Goal: Find specific page/section: Find specific page/section

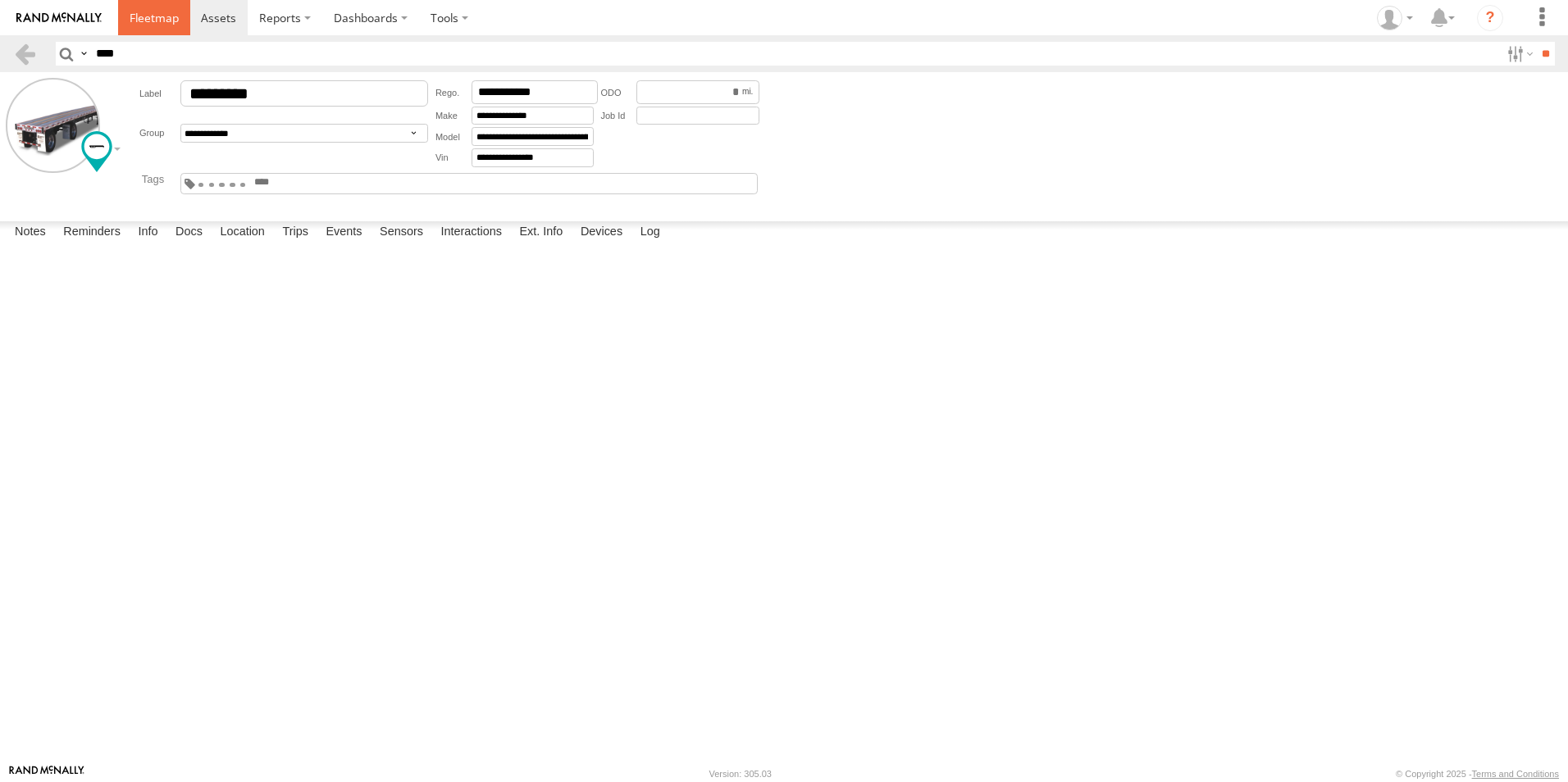
click at [148, 19] on span at bounding box center [154, 18] width 49 height 16
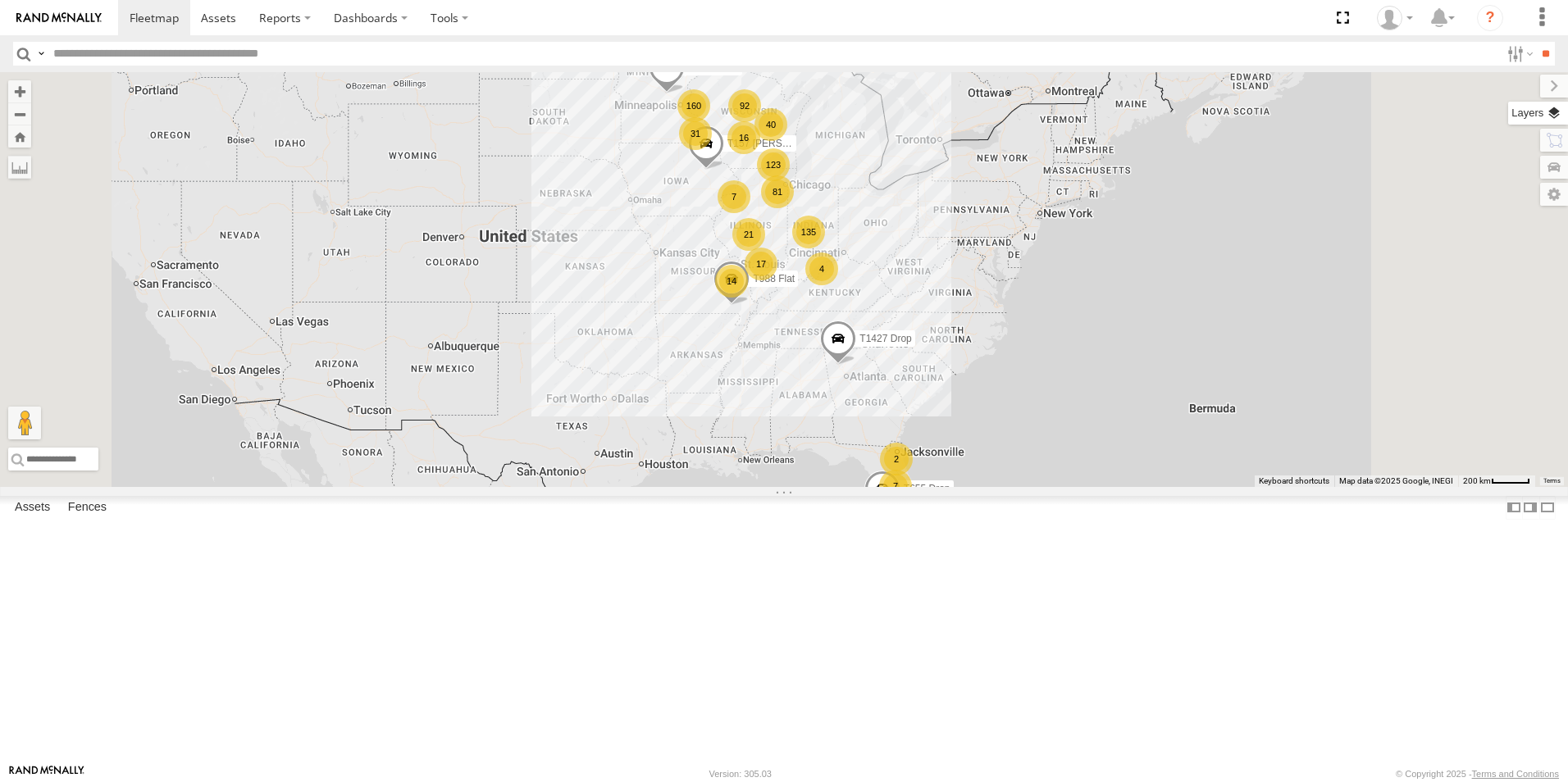
click at [1558, 109] on label at bounding box center [1538, 112] width 60 height 23
click at [0, 0] on span "Basemaps" at bounding box center [0, 0] width 0 height 0
click at [0, 0] on span "Satellite + Roadmap" at bounding box center [0, 0] width 0 height 0
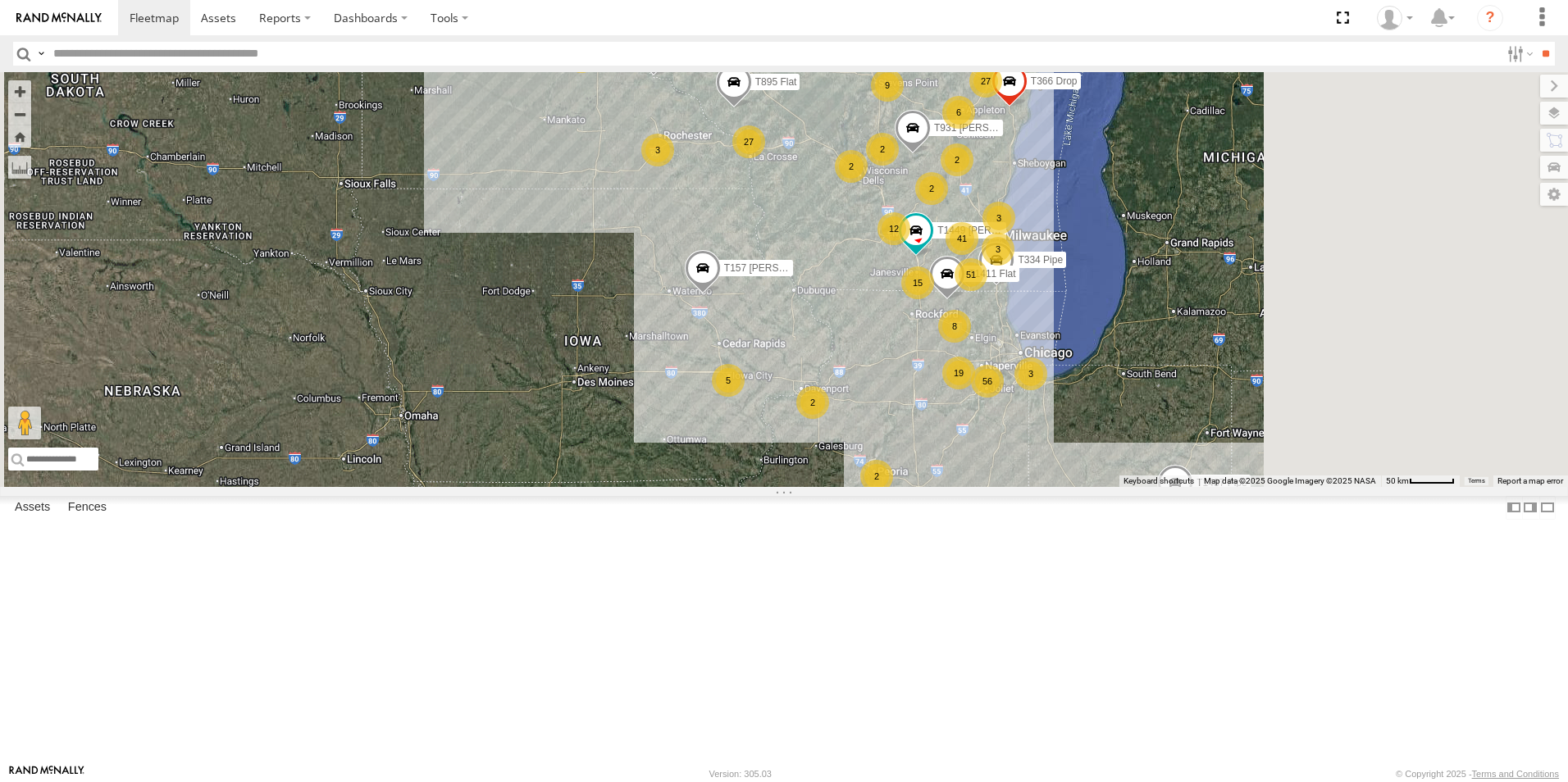
drag, startPoint x: 922, startPoint y: 283, endPoint x: 765, endPoint y: 373, distance: 181.0
click at [765, 373] on div "T1427 Drop T655 Drop T157 Moffett Flat T463 Boom T988 Flat T355 Drop 84 81 3 56…" at bounding box center [784, 279] width 1568 height 415
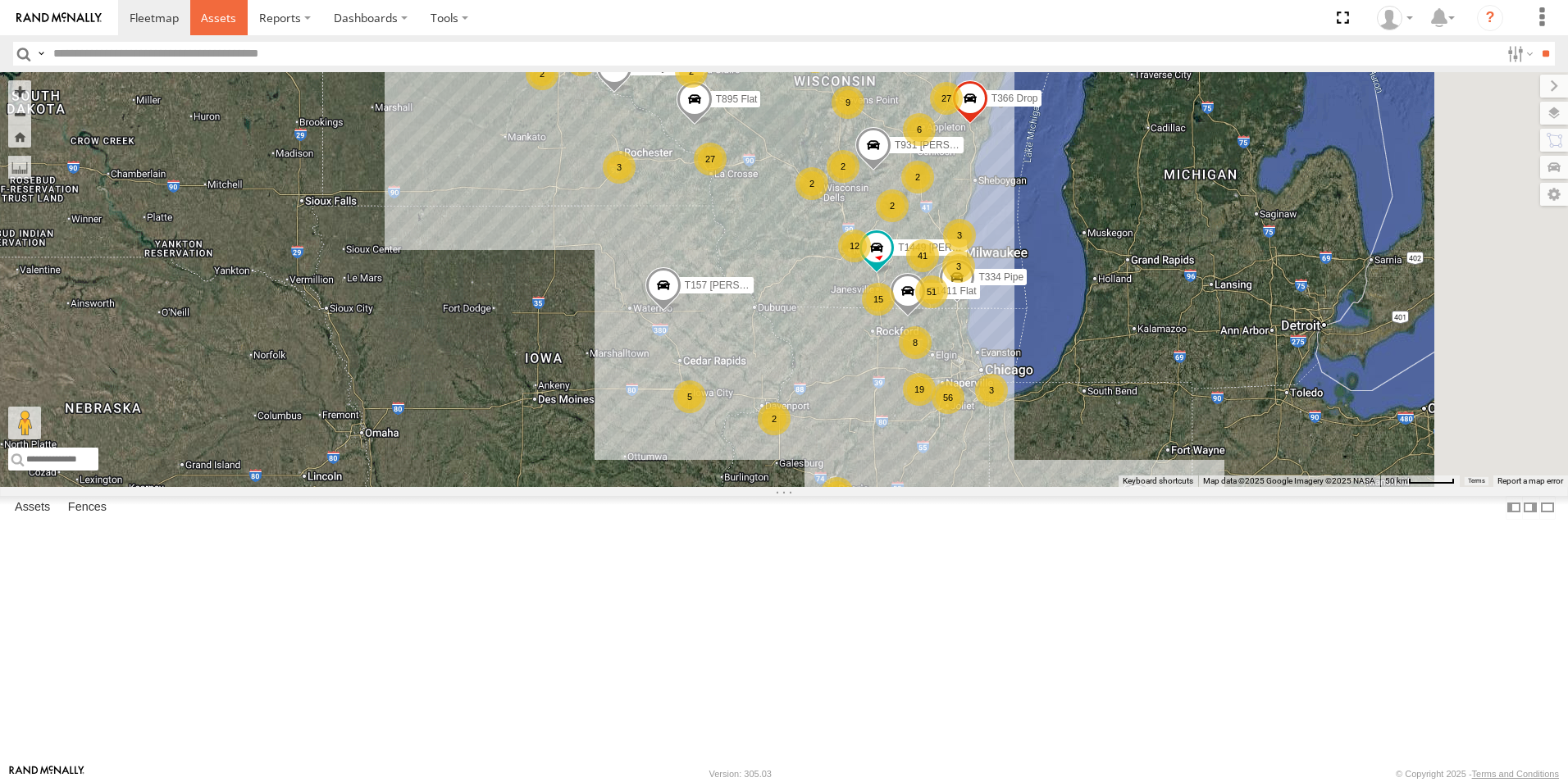
click at [213, 24] on span at bounding box center [218, 18] width 35 height 16
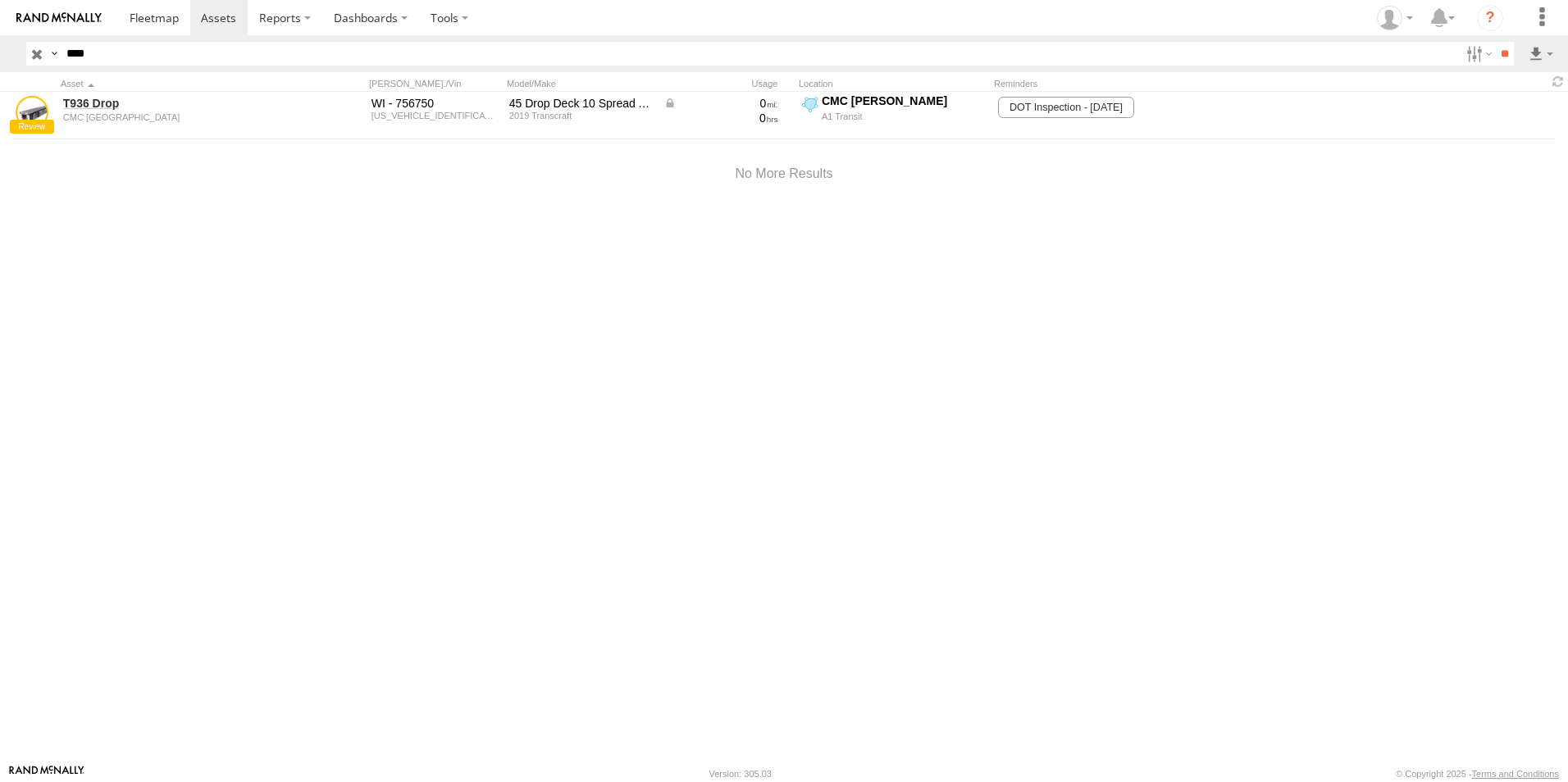
click at [97, 54] on input "****" at bounding box center [759, 54] width 1399 height 24
type input "*"
click at [1473, 49] on label at bounding box center [1477, 54] width 35 height 24
click at [0, 0] on span "A1 Transit Shop" at bounding box center [0, 0] width 0 height 0
click at [0, 0] on span "CMC Marathon" at bounding box center [0, 0] width 0 height 0
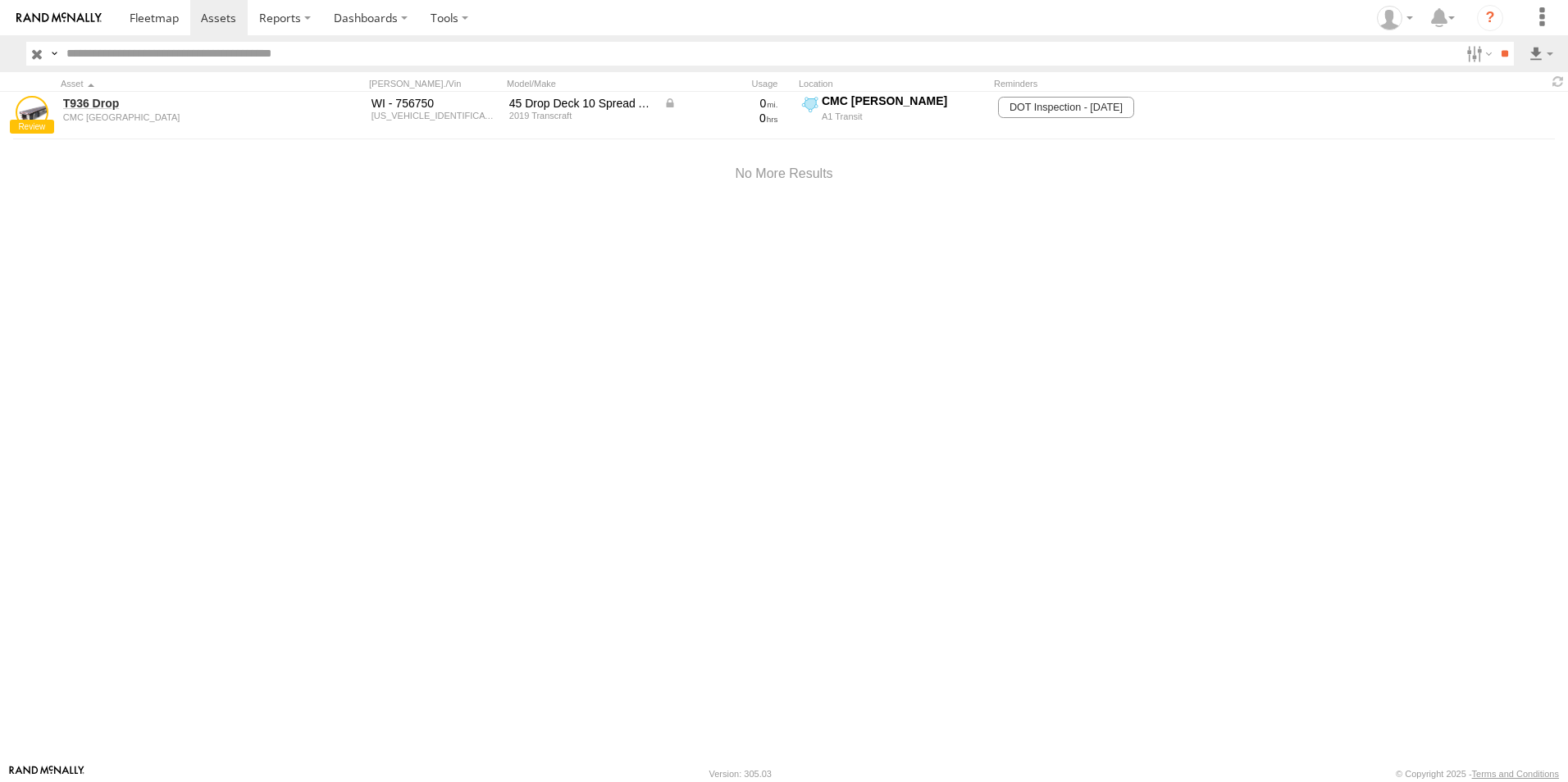
click at [0, 0] on span "CMC [GEOGRAPHIC_DATA]" at bounding box center [0, 0] width 0 height 0
click at [1498, 47] on input "**" at bounding box center [1503, 54] width 19 height 24
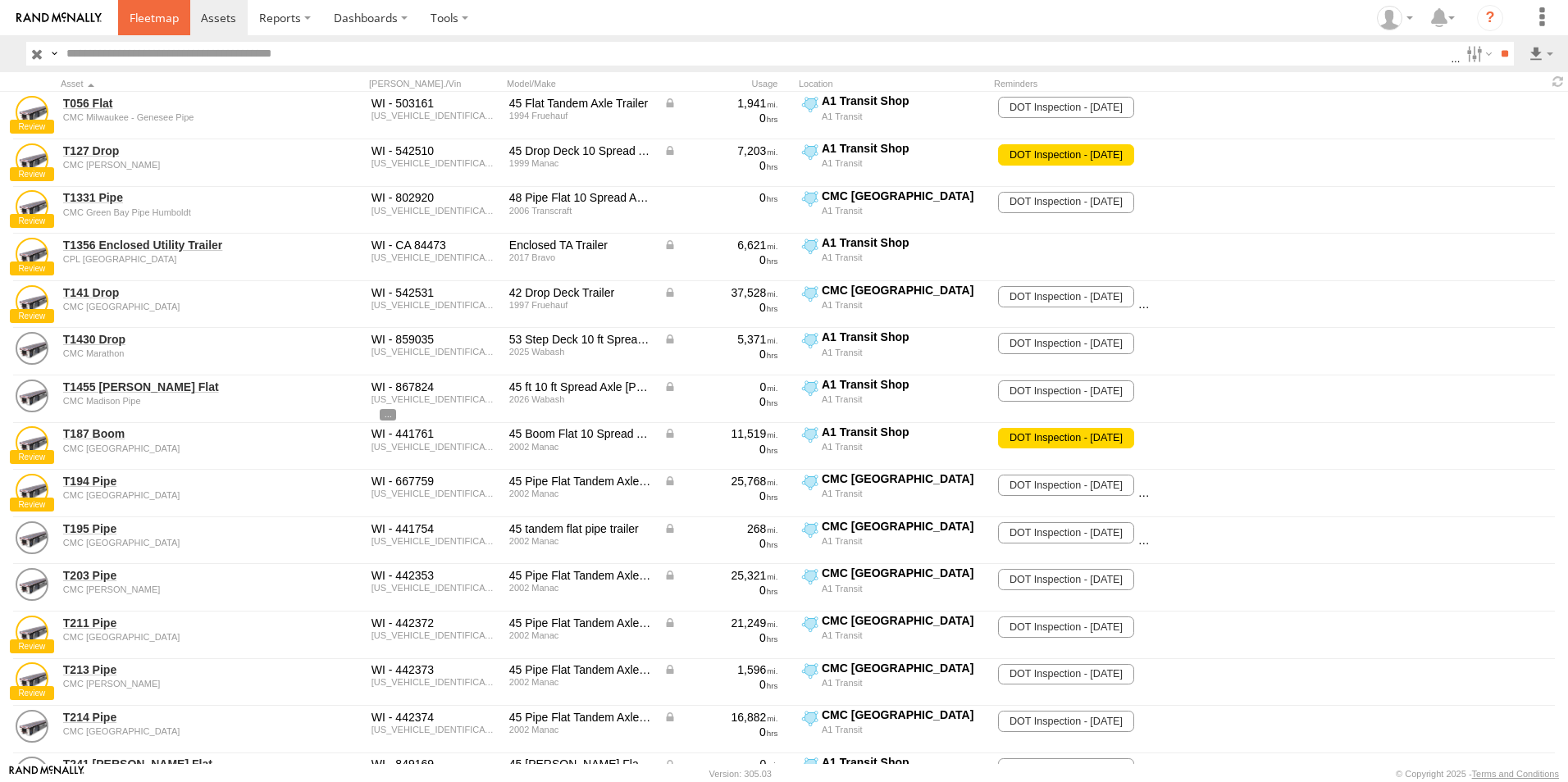
click at [149, 14] on span at bounding box center [154, 18] width 49 height 16
